Goal: Task Accomplishment & Management: Manage account settings

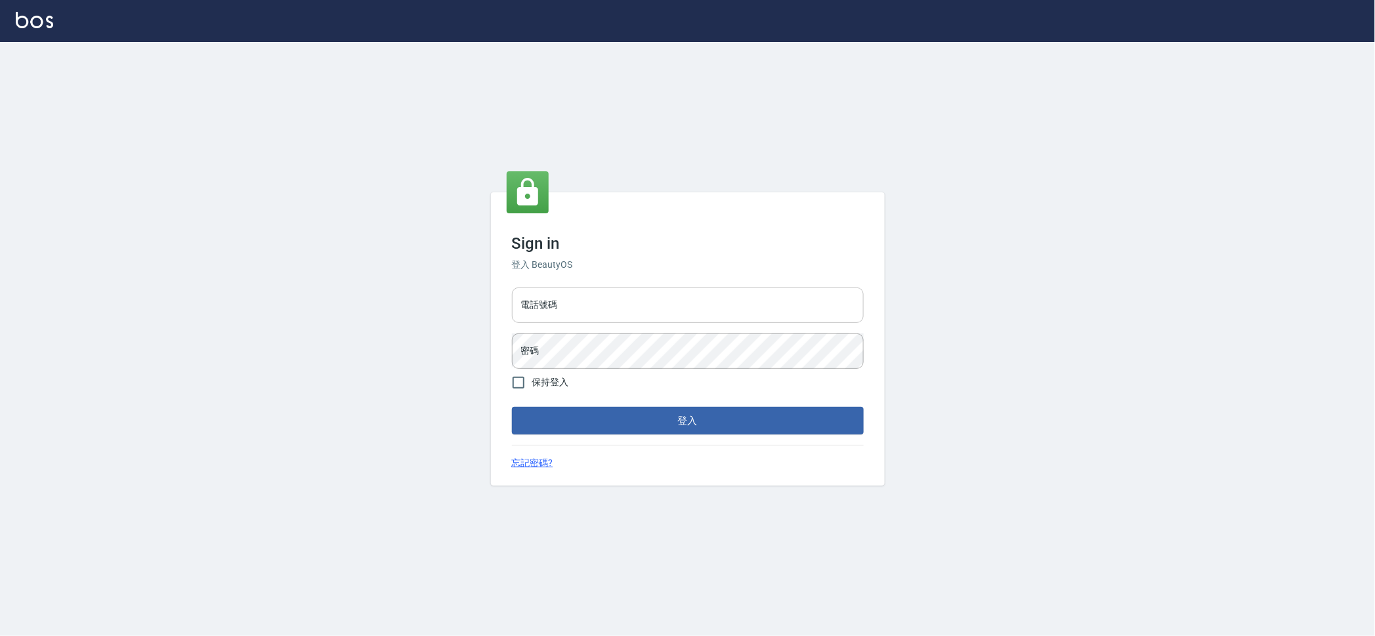
click at [610, 292] on input "電話號碼" at bounding box center [688, 304] width 352 height 35
type input "0928072846"
click at [512, 407] on button "登入" at bounding box center [688, 421] width 352 height 28
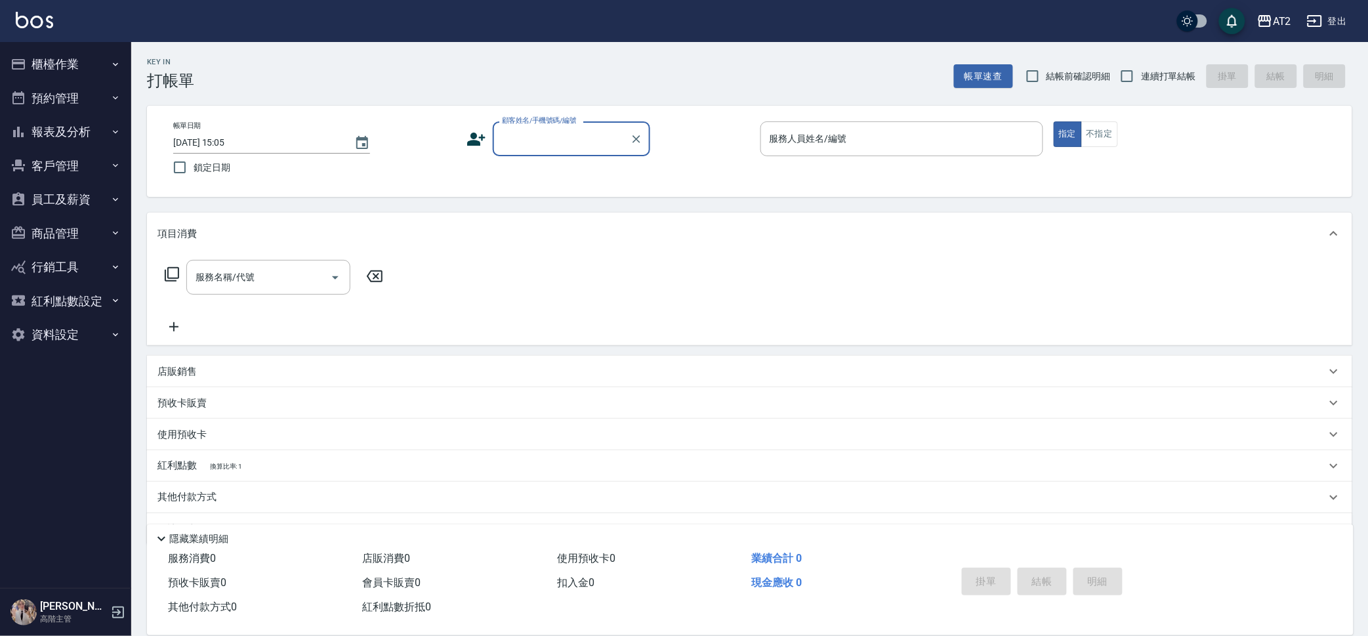
click at [80, 56] on button "櫃檯作業" at bounding box center [65, 64] width 121 height 34
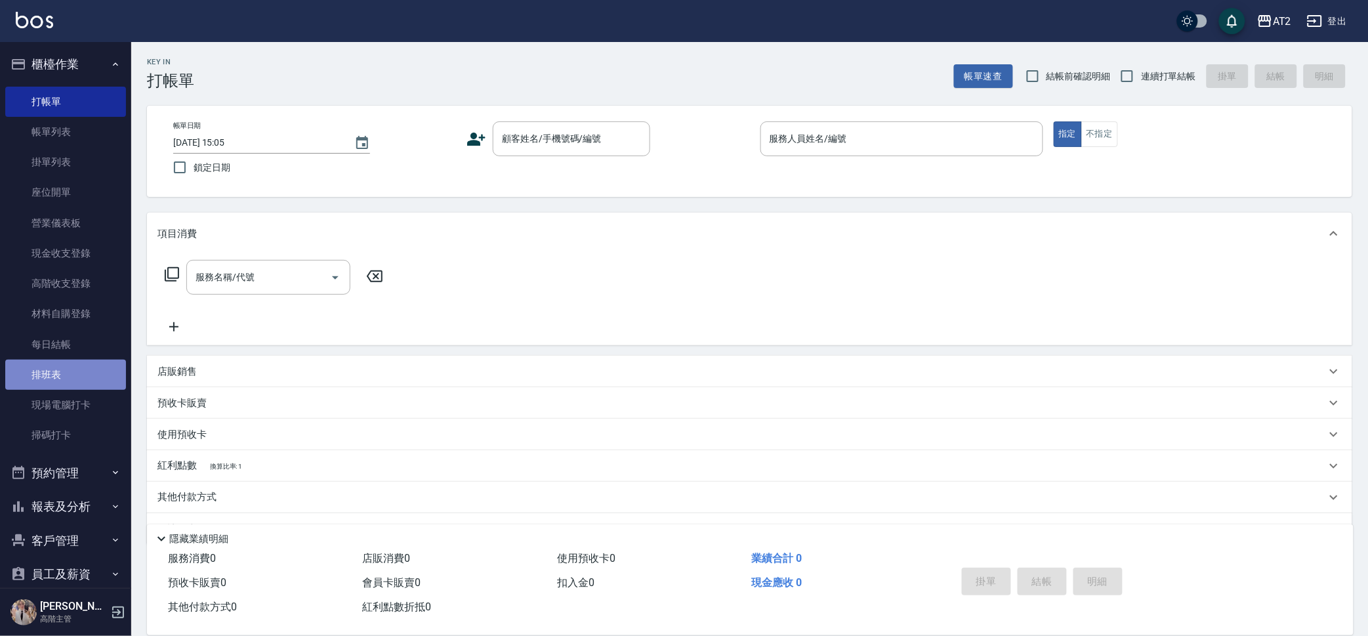
click at [71, 372] on link "排班表" at bounding box center [65, 375] width 121 height 30
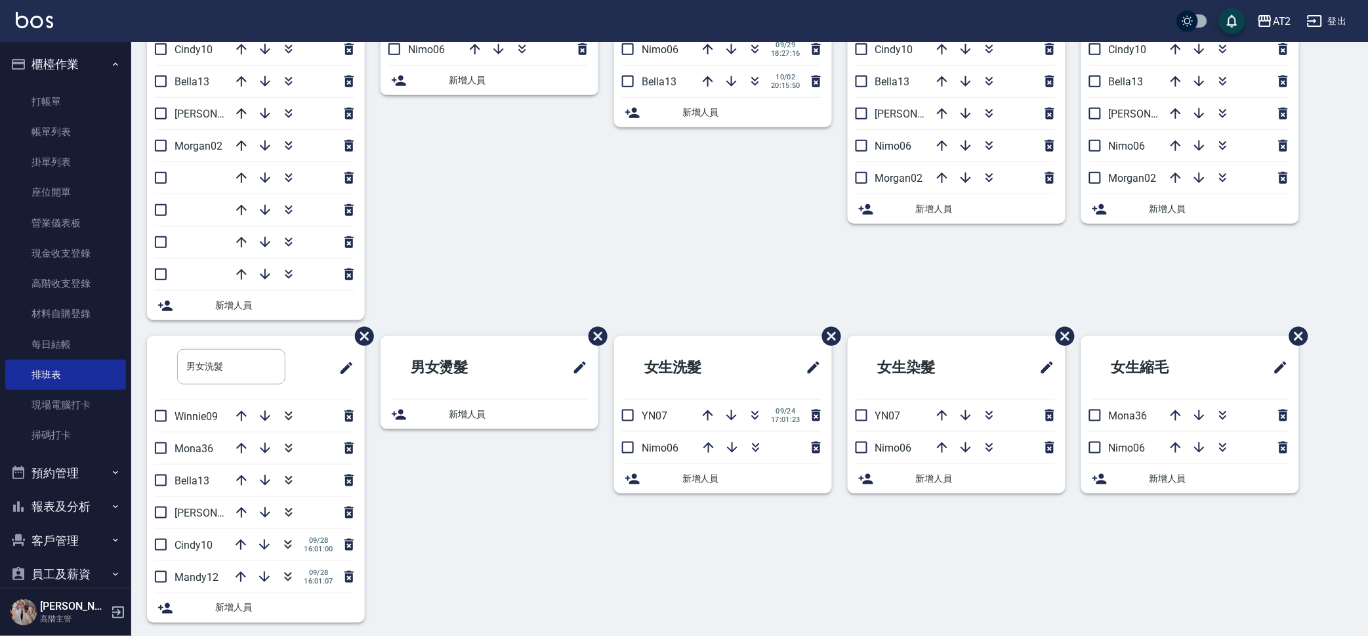
scroll to position [239, 0]
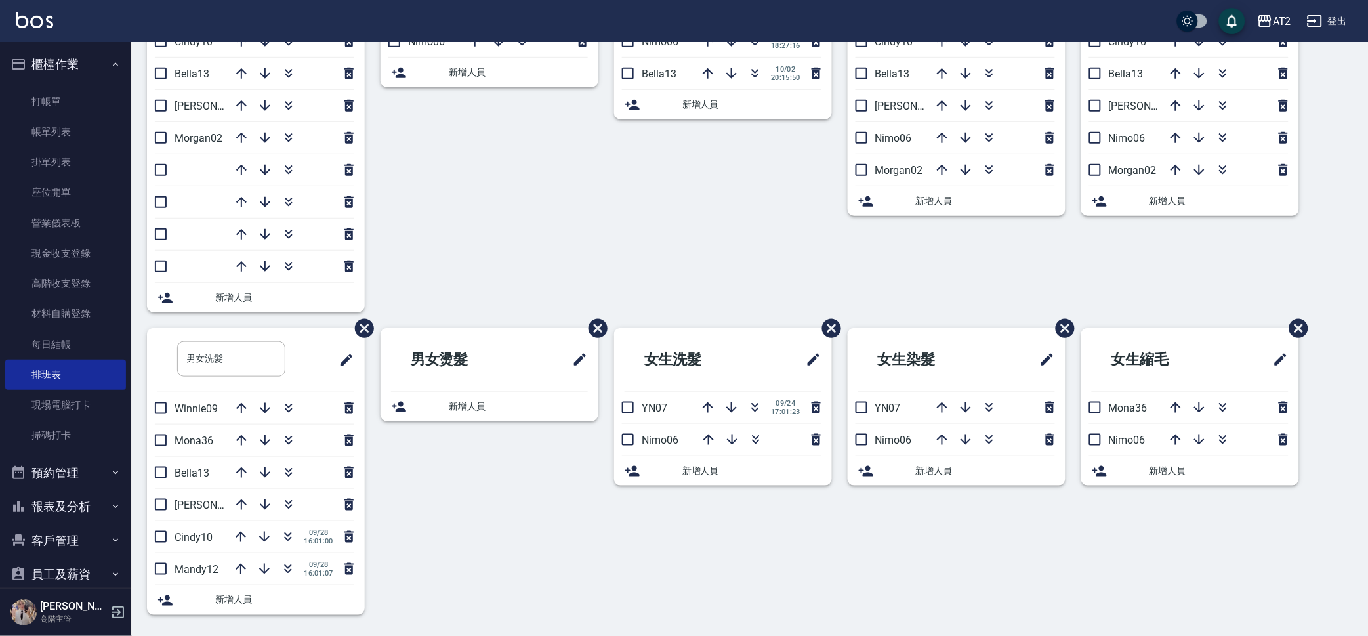
click at [455, 536] on div "男女燙髮 新增人員" at bounding box center [482, 479] width 234 height 303
click at [292, 537] on icon "button" at bounding box center [288, 537] width 16 height 16
